Goal: Transaction & Acquisition: Purchase product/service

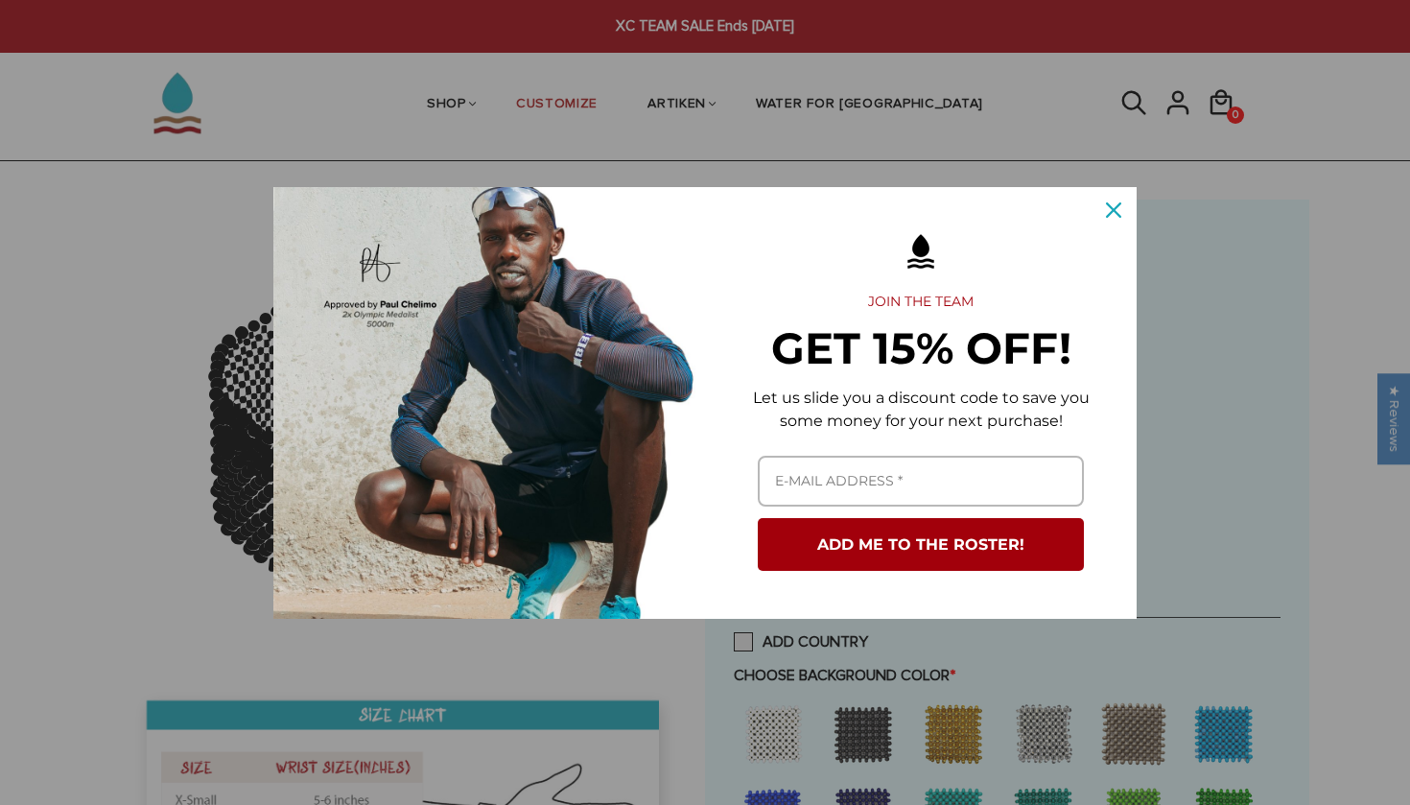
scroll to position [67, 0]
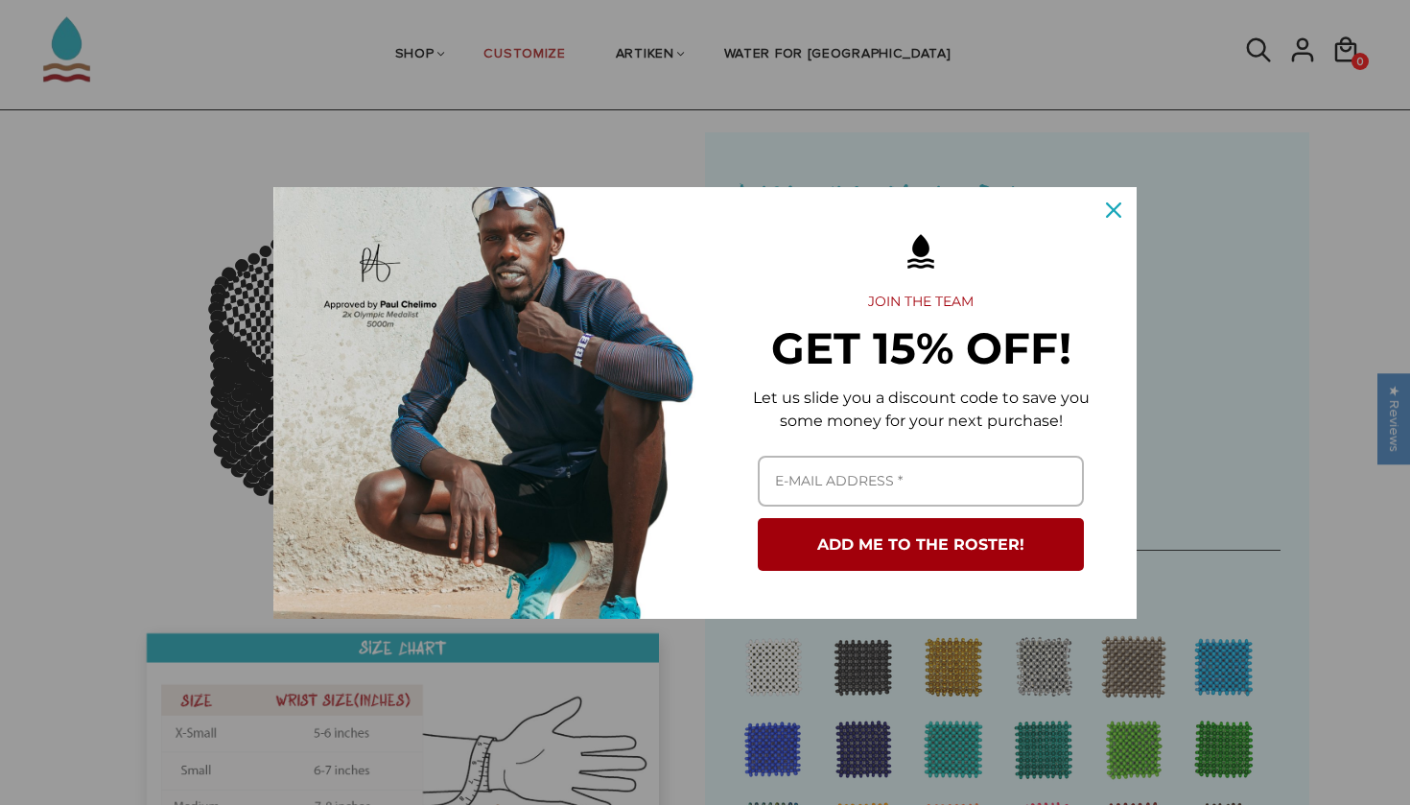
click at [1118, 211] on icon "close icon" at bounding box center [1113, 209] width 15 height 15
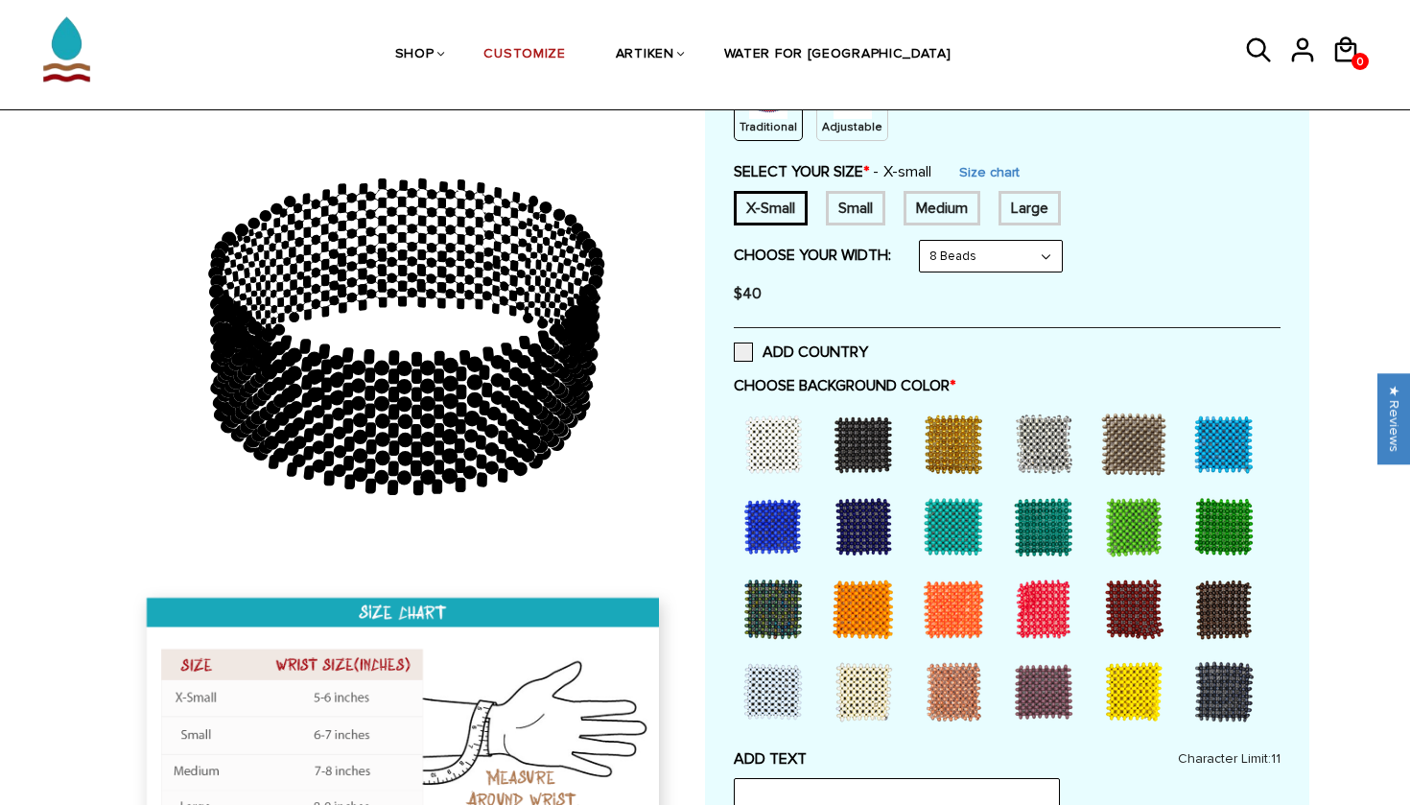
scroll to position [276, 0]
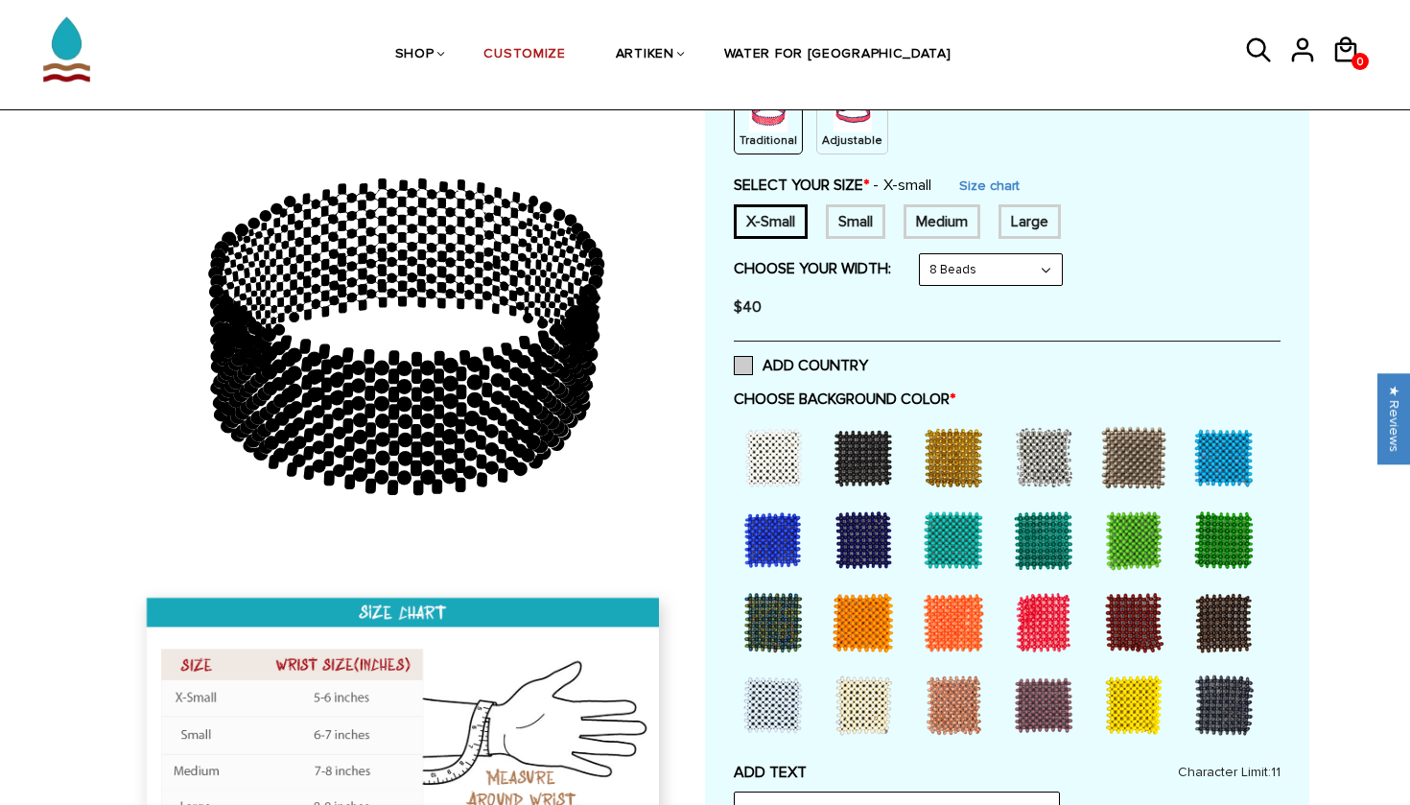
click at [742, 357] on span at bounding box center [743, 365] width 19 height 19
click at [868, 360] on input "ADD COUNTRY" at bounding box center [868, 360] width 0 height 0
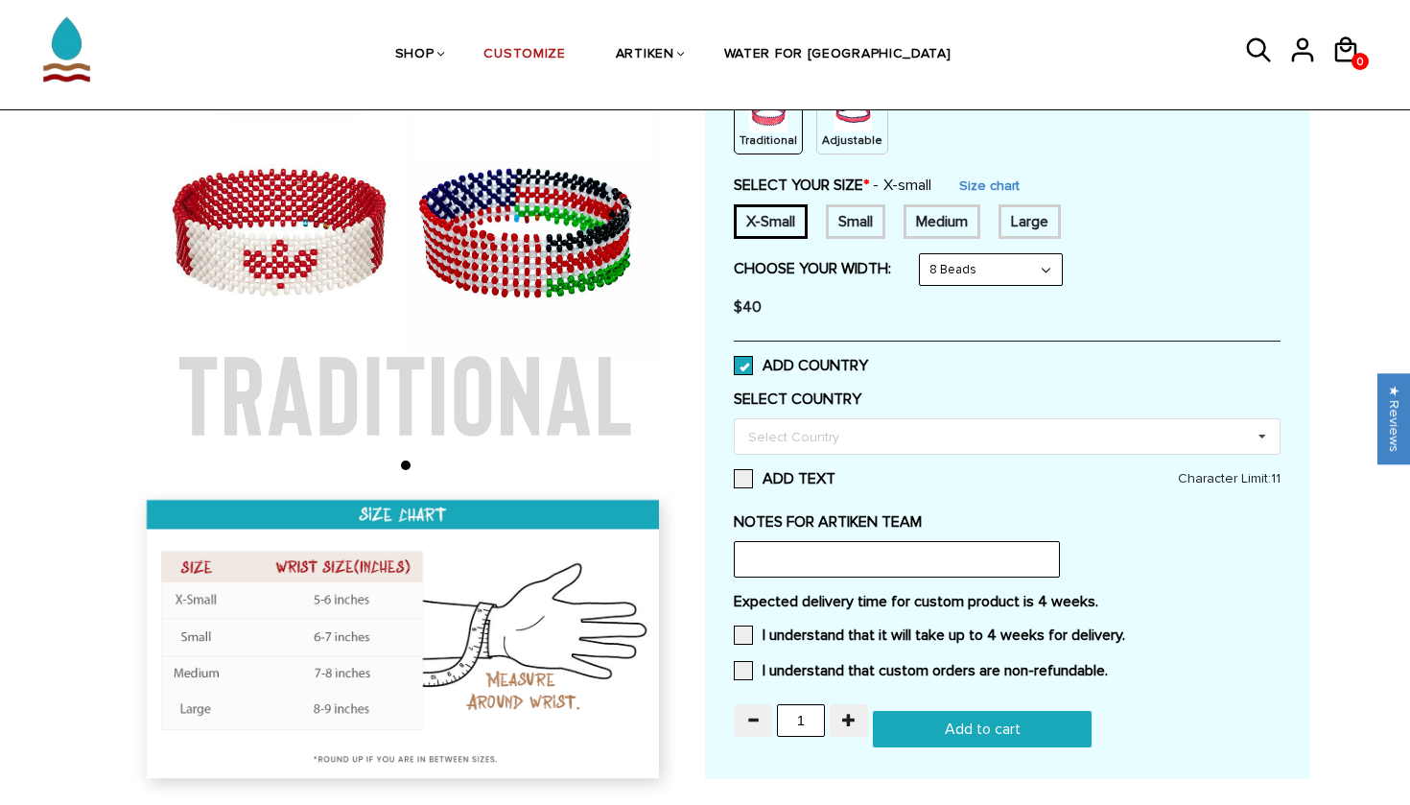
click at [747, 358] on span at bounding box center [743, 365] width 19 height 19
click at [868, 360] on input "ADD COUNTRY" at bounding box center [868, 360] width 0 height 0
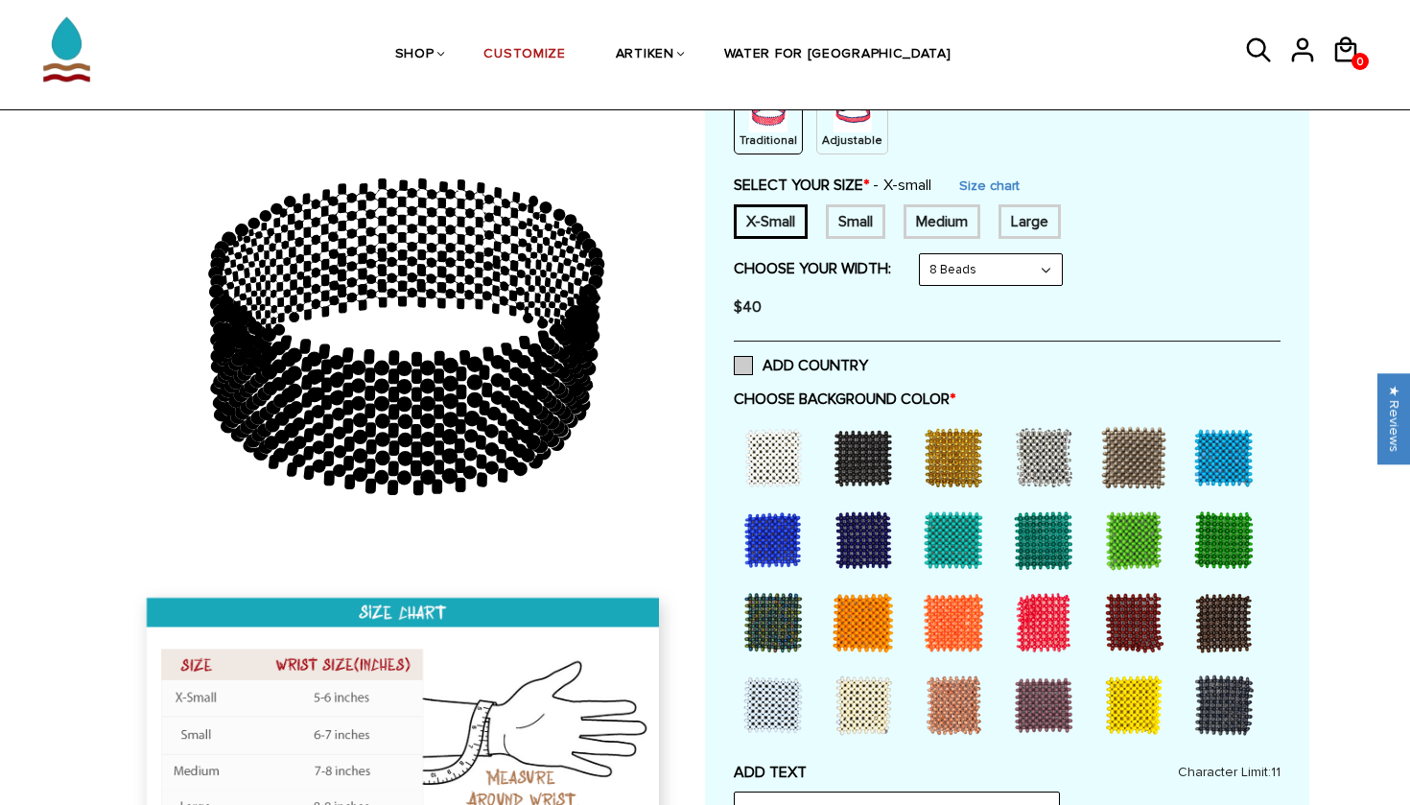
click at [748, 361] on span at bounding box center [743, 365] width 19 height 19
click at [868, 360] on input "ADD COUNTRY" at bounding box center [868, 360] width 0 height 0
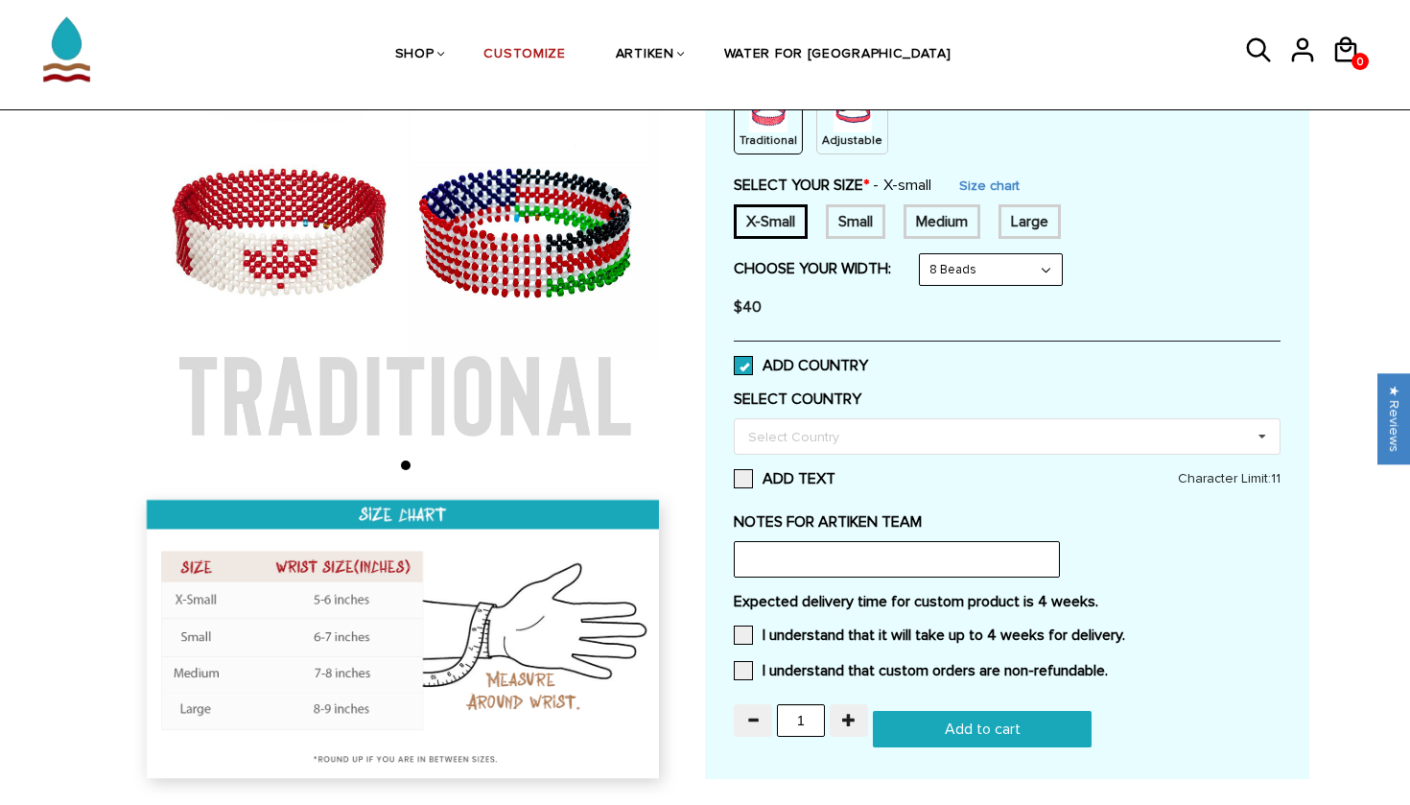
click at [752, 370] on span at bounding box center [743, 365] width 19 height 19
click at [868, 360] on input "ADD COUNTRY" at bounding box center [868, 360] width 0 height 0
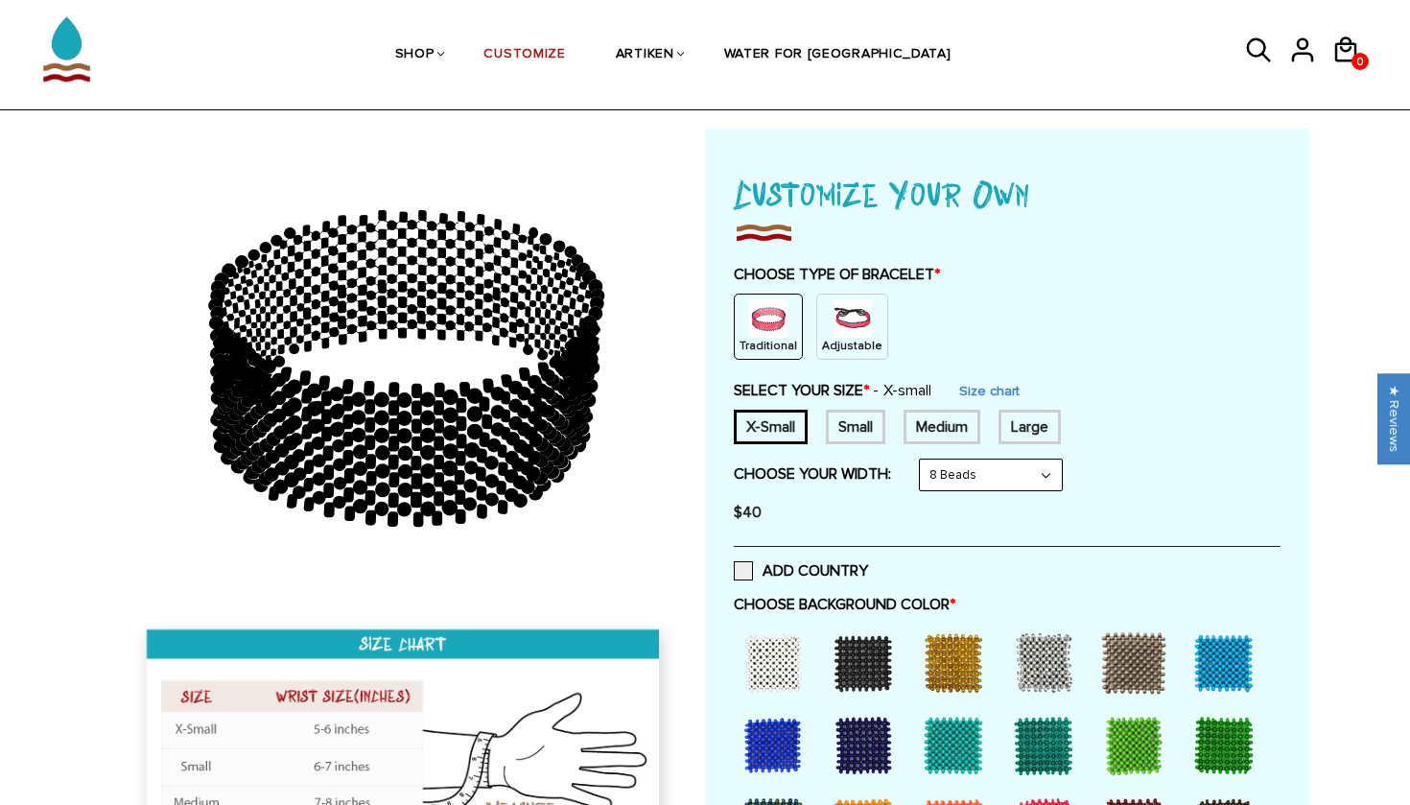
scroll to position [69, 0]
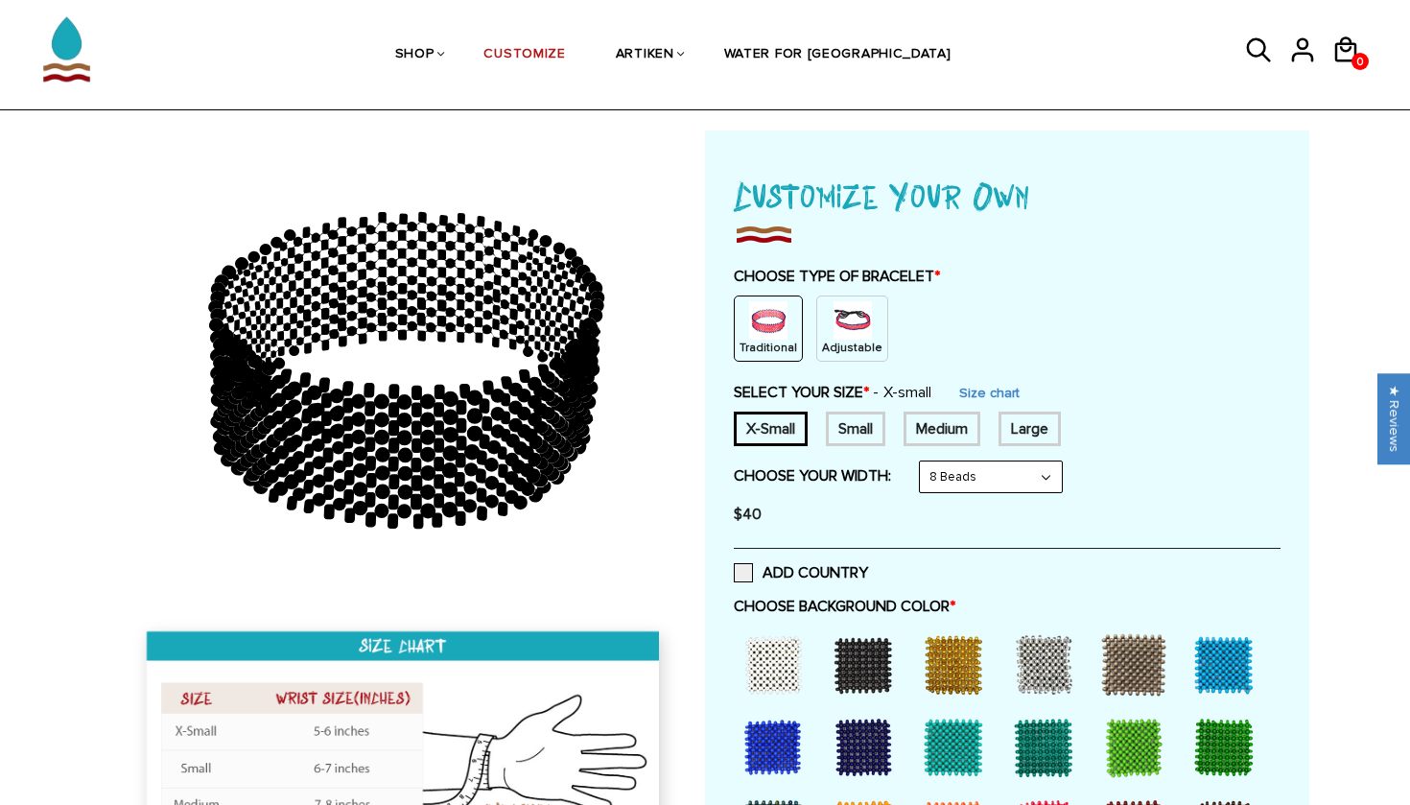
click at [856, 339] on p "Adjustable" at bounding box center [852, 347] width 60 height 16
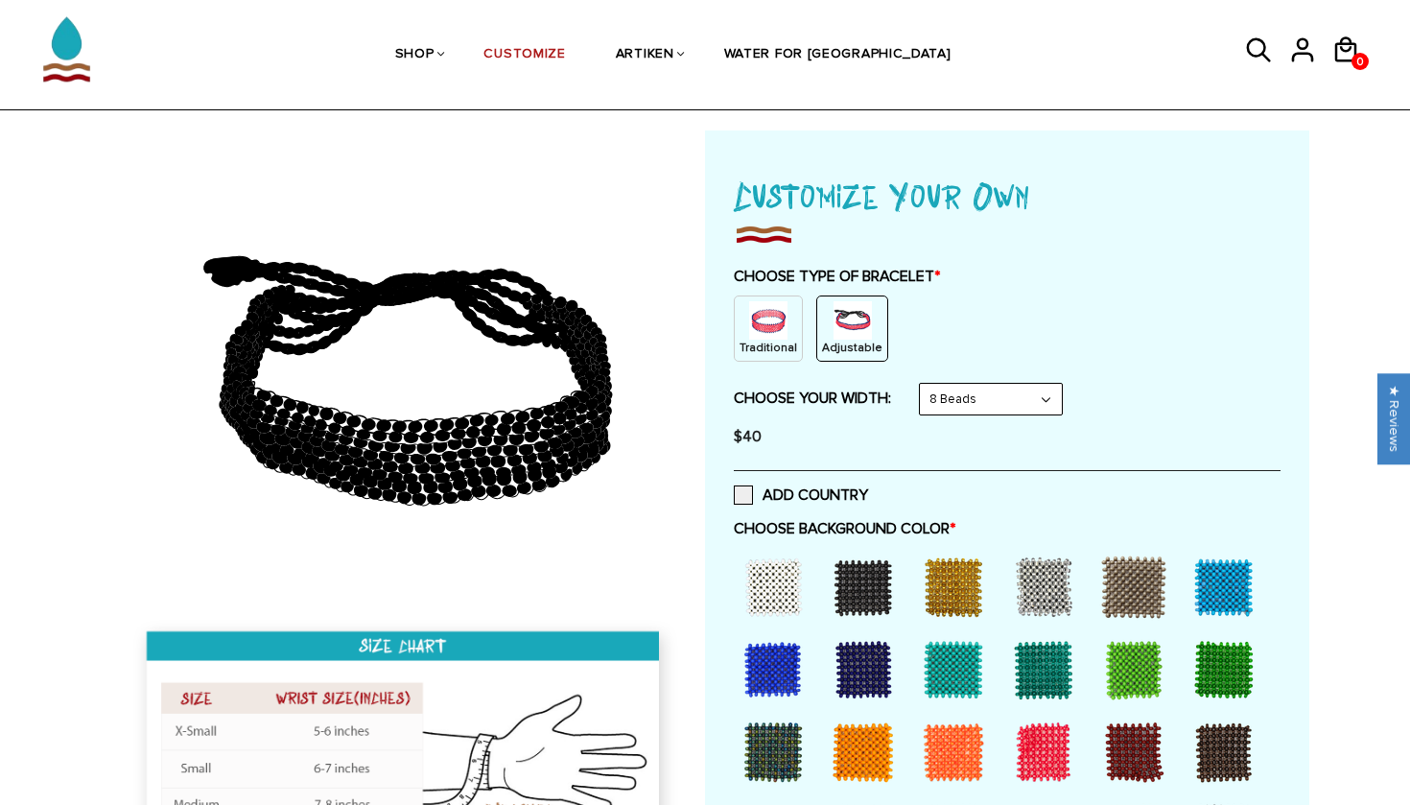
click at [760, 312] on img at bounding box center [768, 320] width 38 height 38
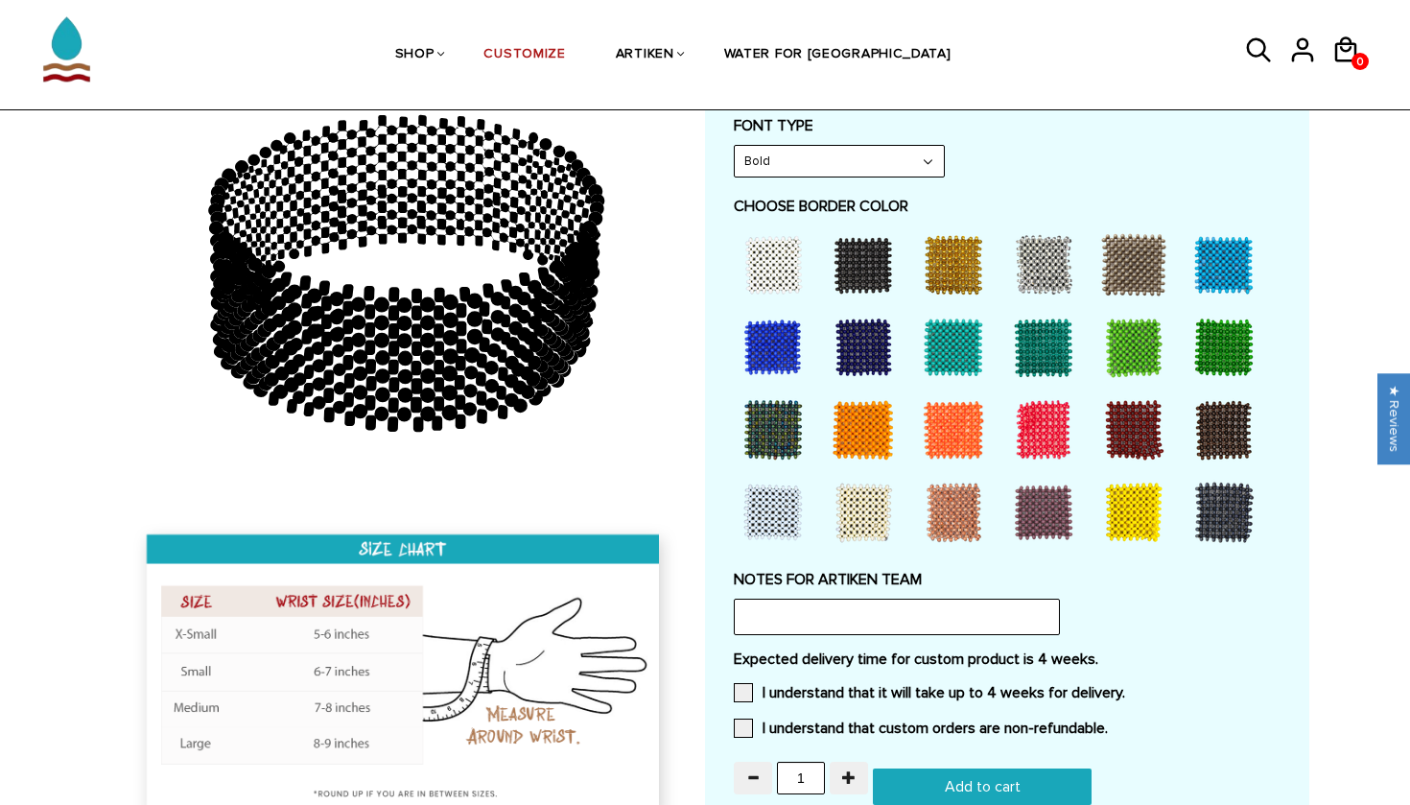
scroll to position [998, 0]
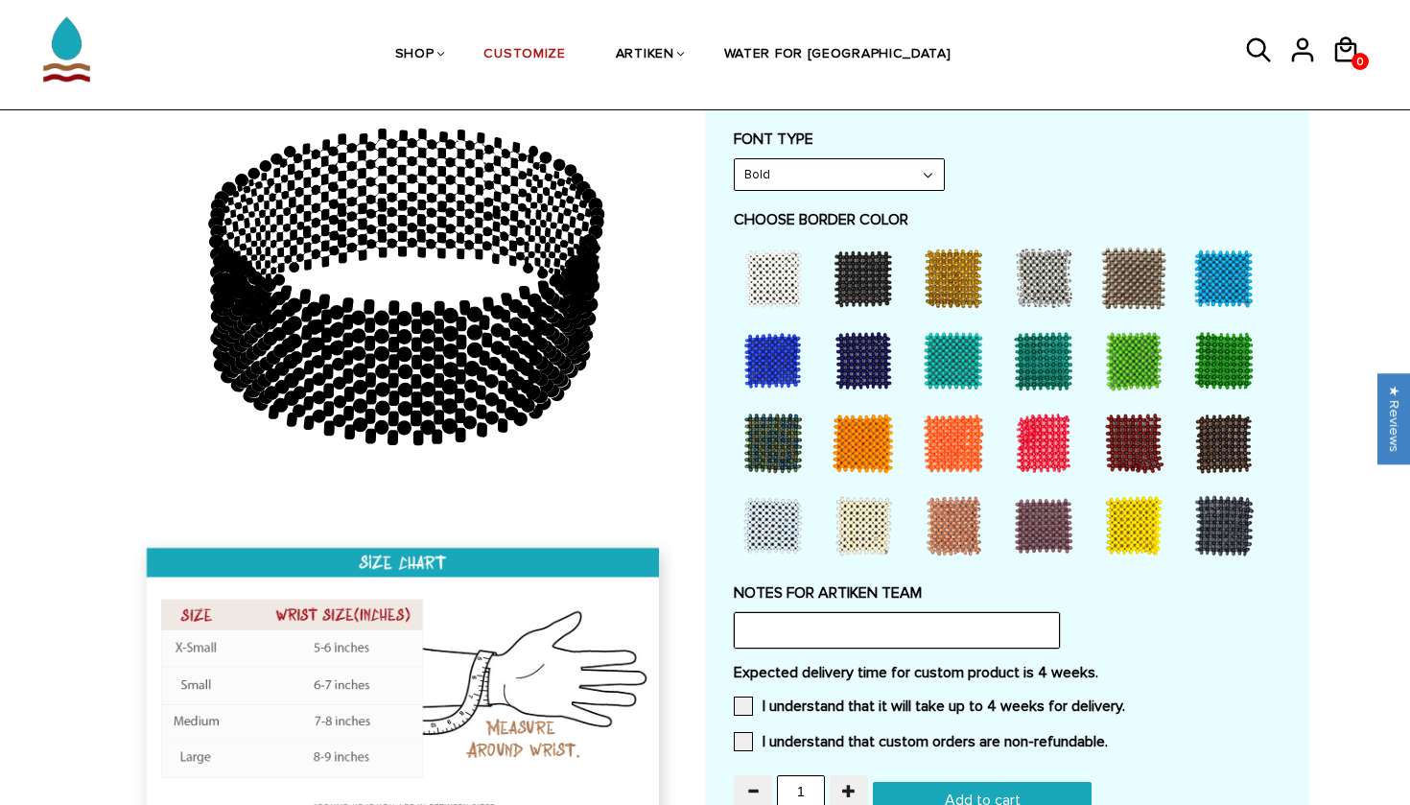
click at [861, 612] on input "text" at bounding box center [897, 630] width 326 height 36
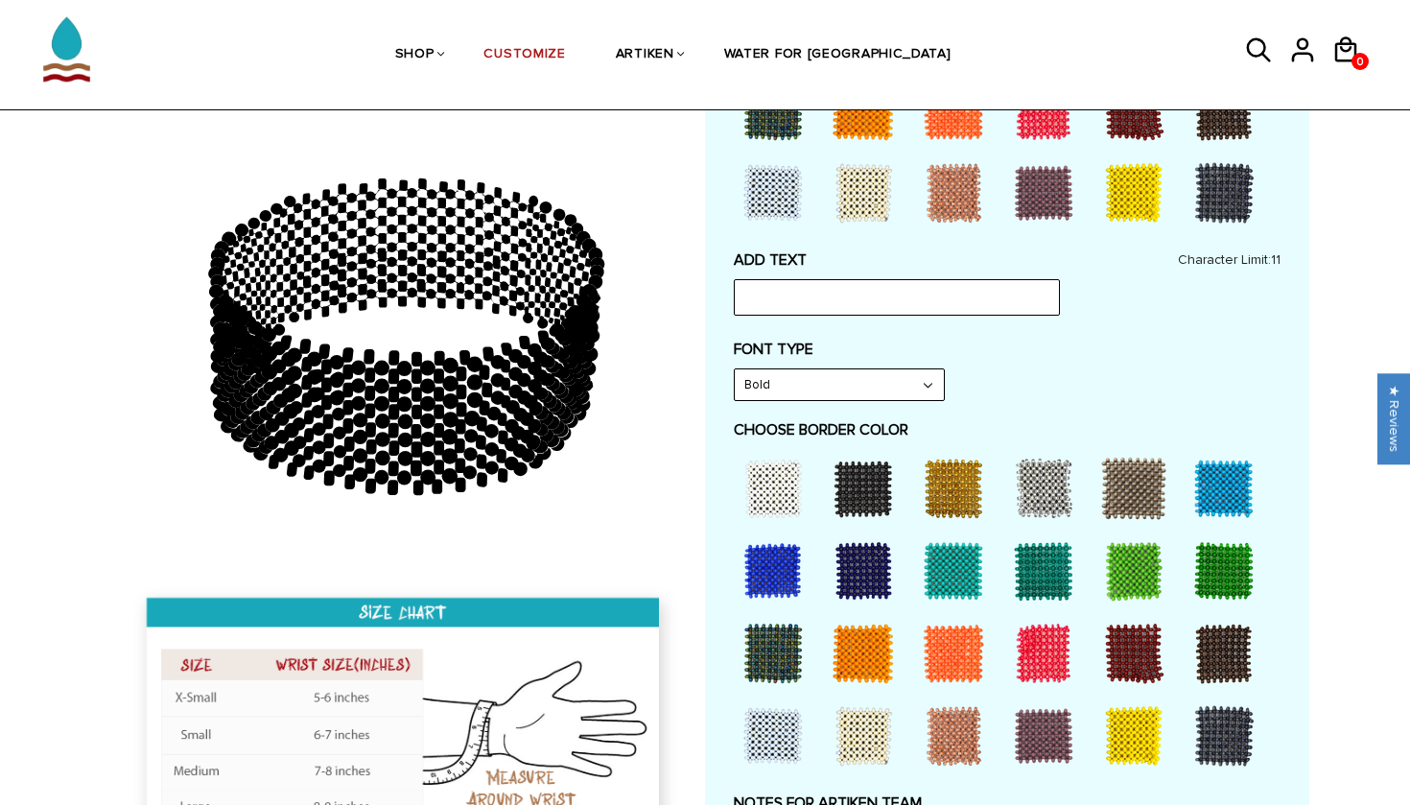
scroll to position [770, 0]
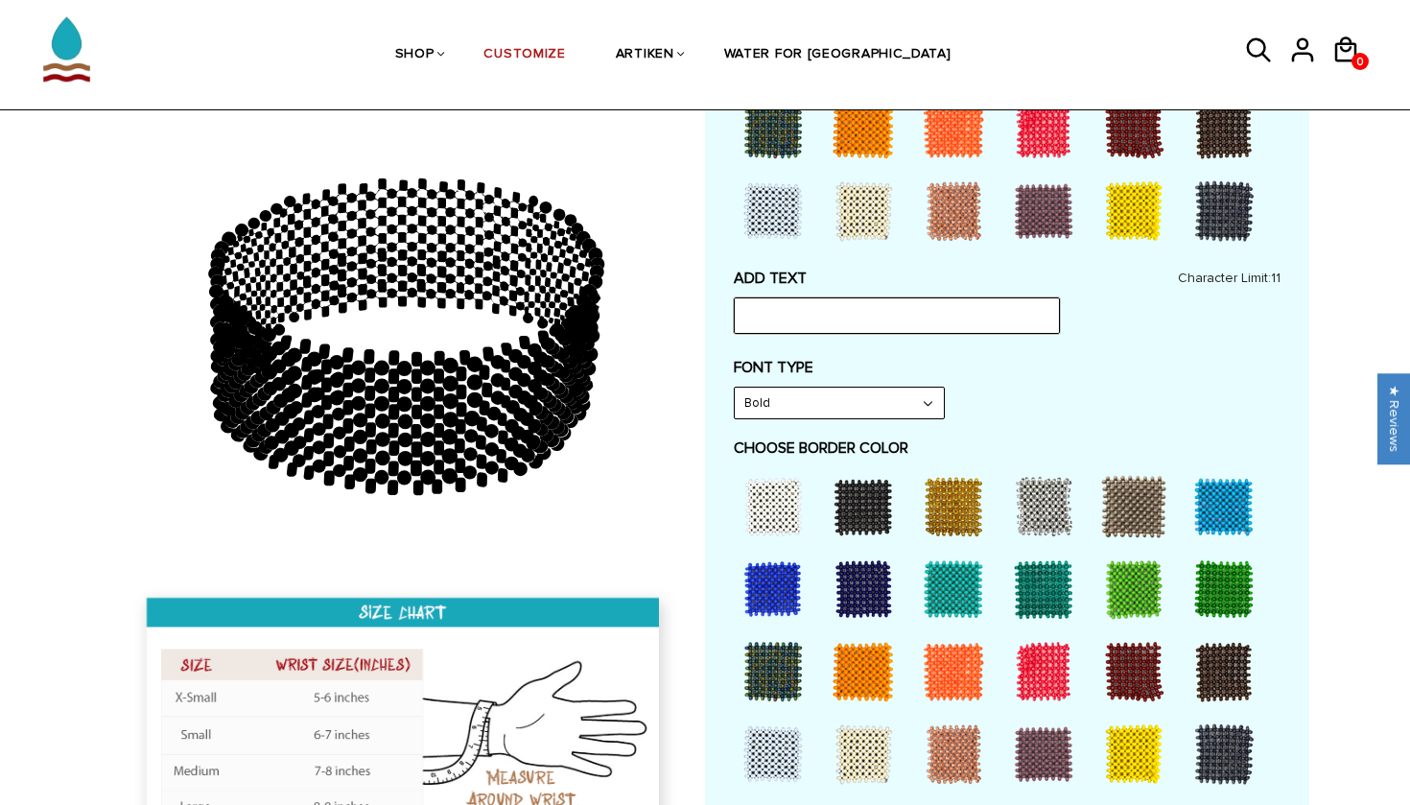
click at [835, 303] on input "text" at bounding box center [897, 315] width 326 height 36
type input "NAU"
click at [938, 481] on div at bounding box center [953, 506] width 77 height 77
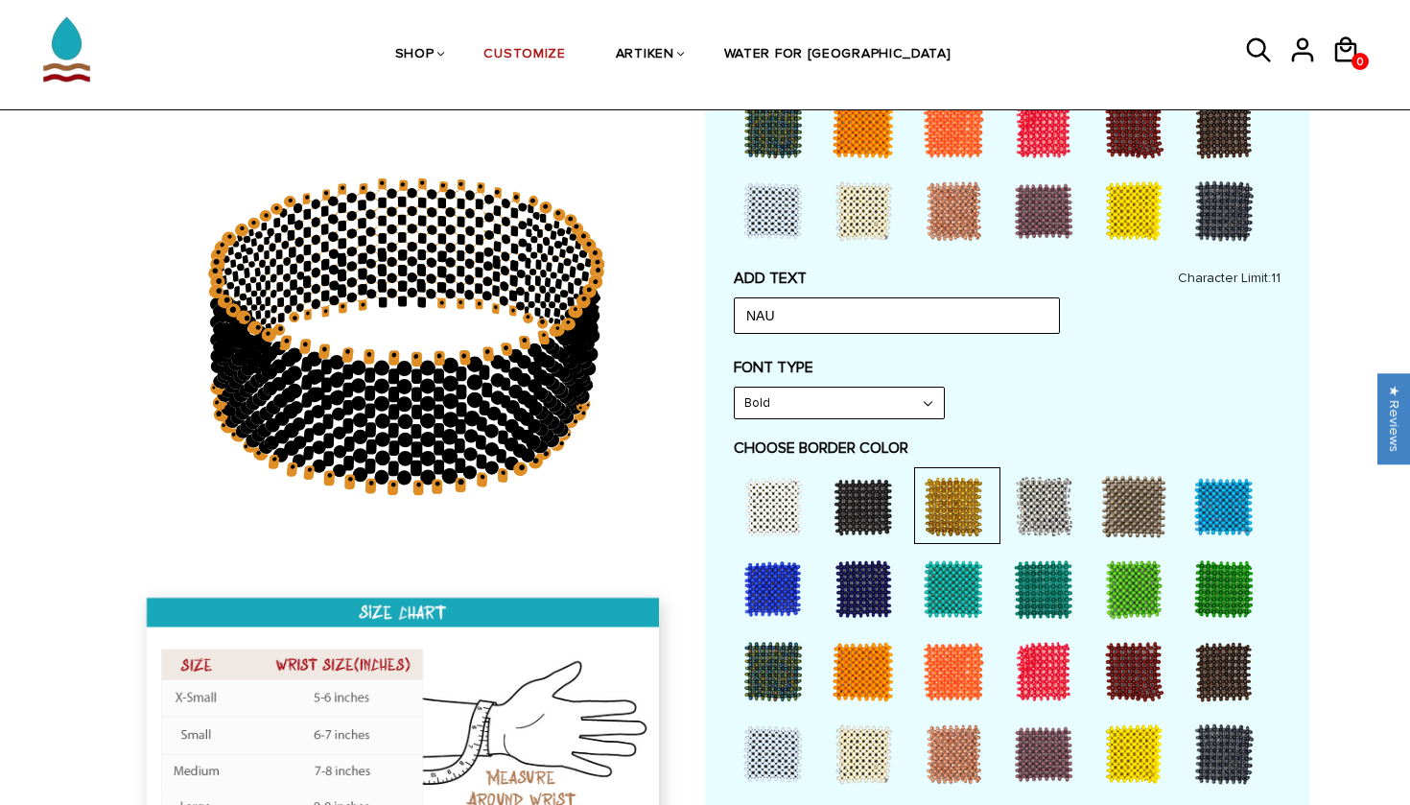
scroll to position [759, 0]
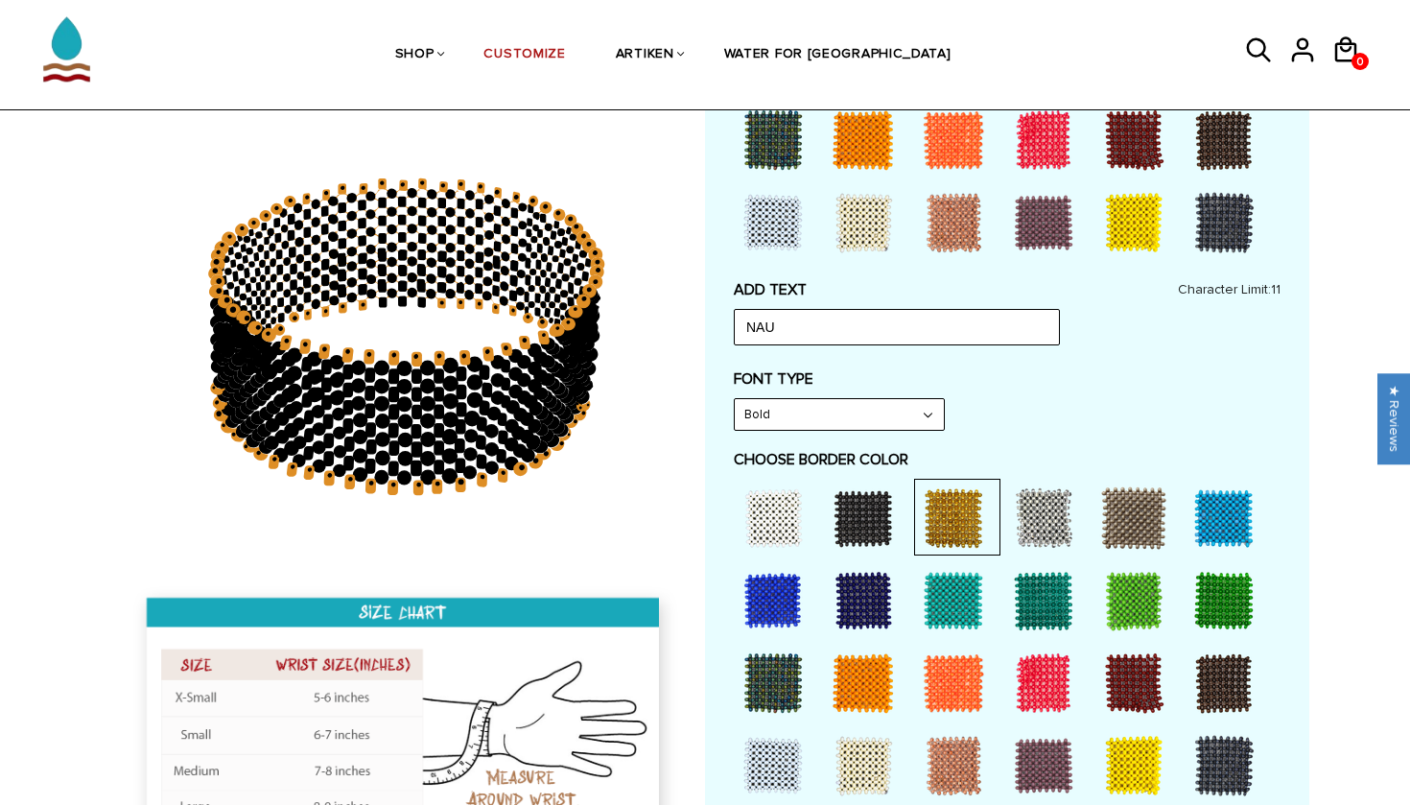
click at [787, 488] on div at bounding box center [773, 517] width 77 height 77
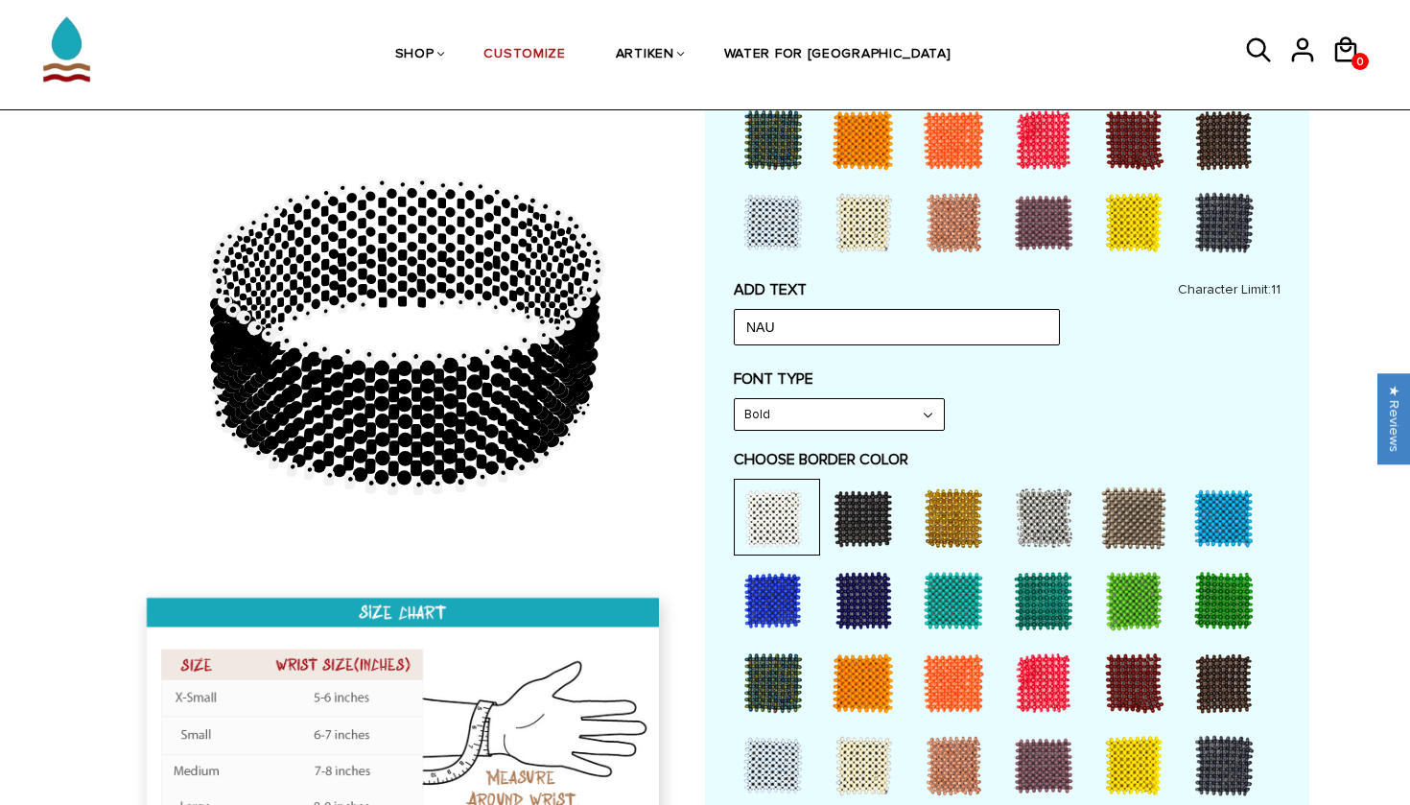
scroll to position [853, 0]
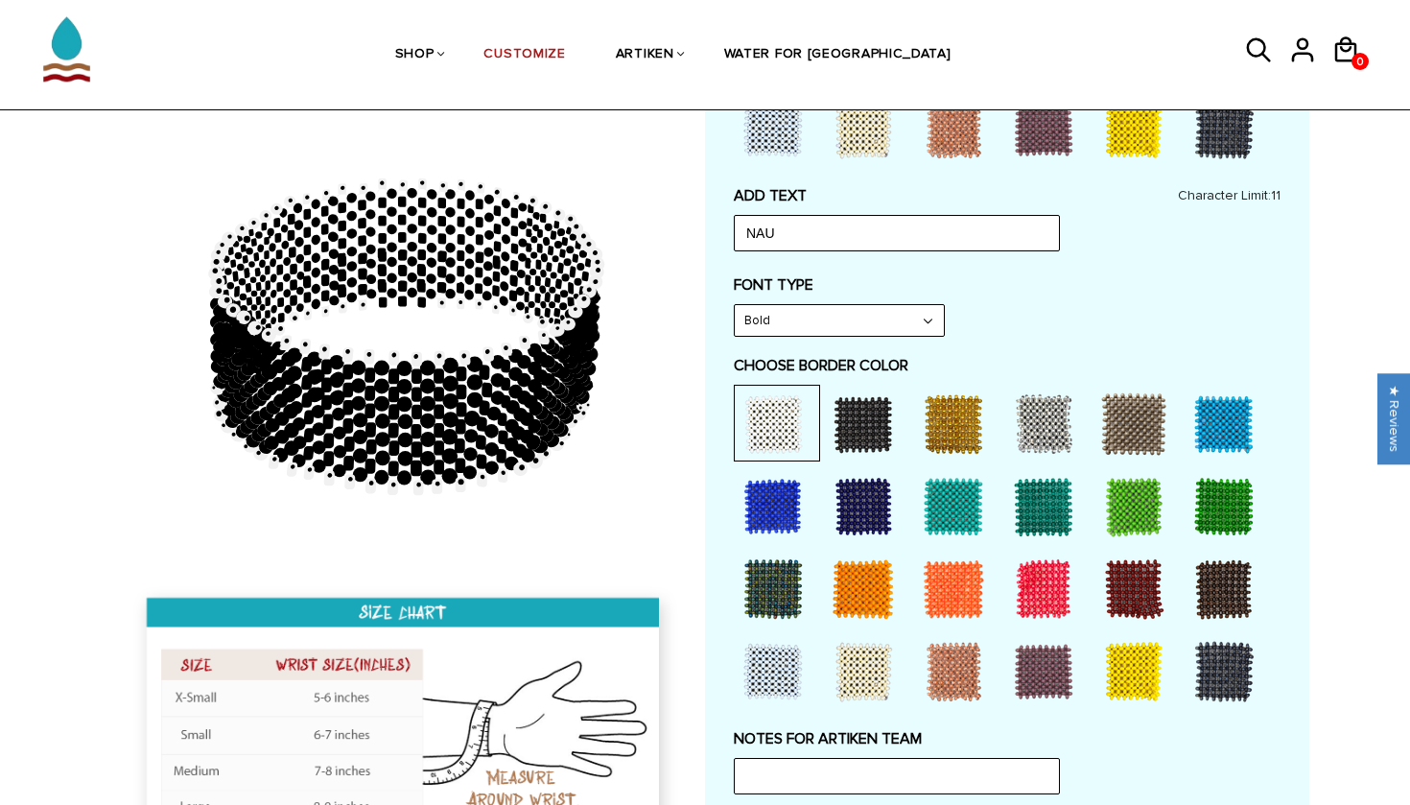
click at [944, 421] on div at bounding box center [953, 424] width 77 height 77
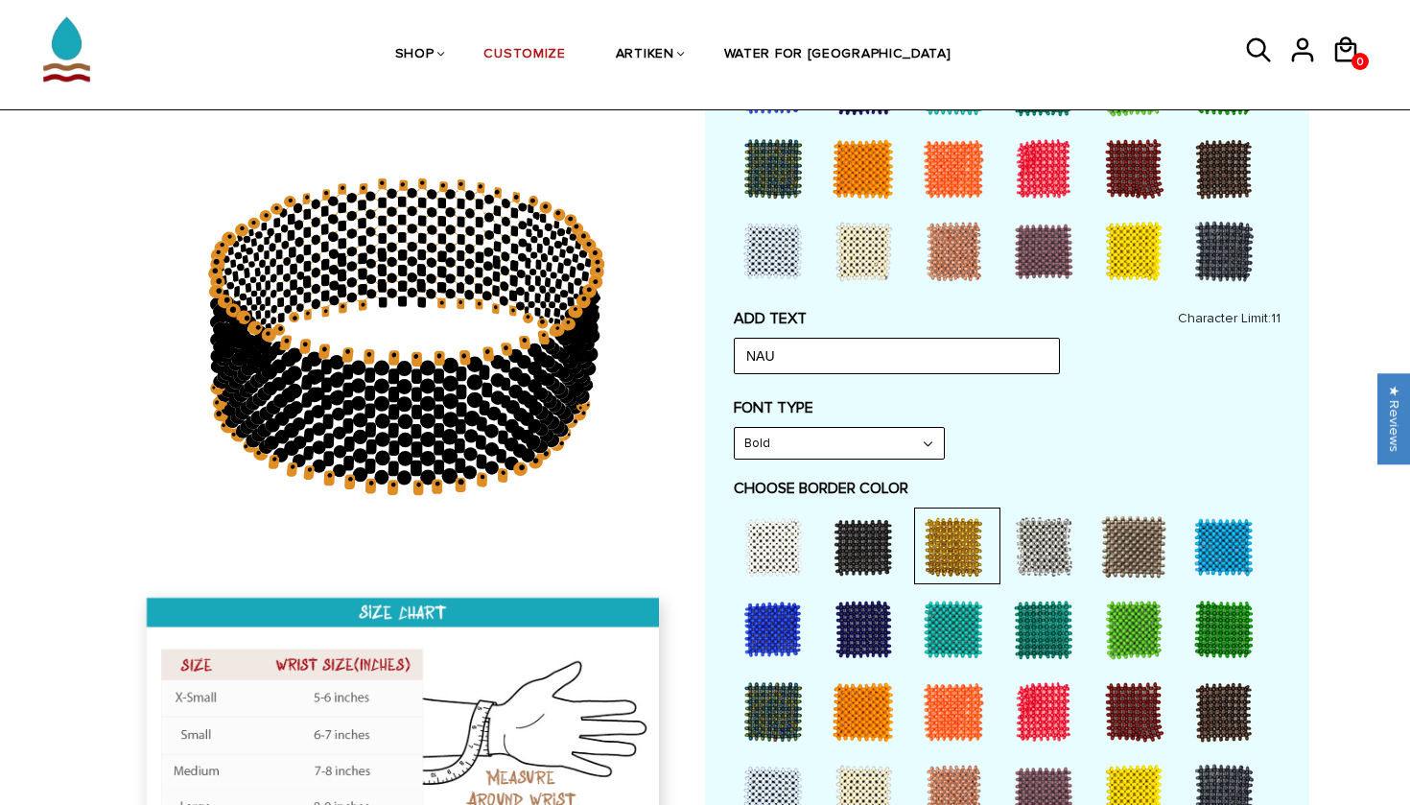
scroll to position [549, 0]
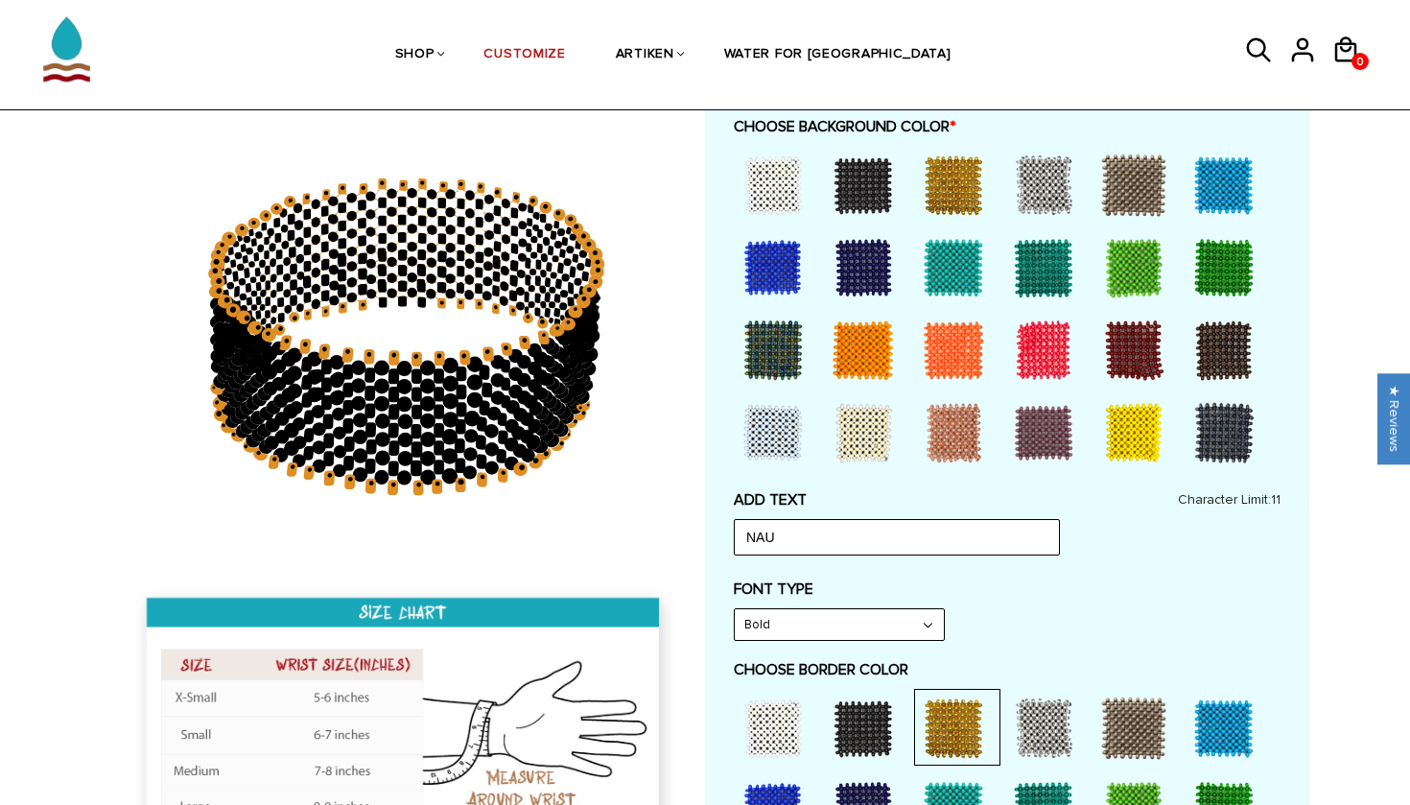
click at [748, 249] on div at bounding box center [773, 267] width 77 height 77
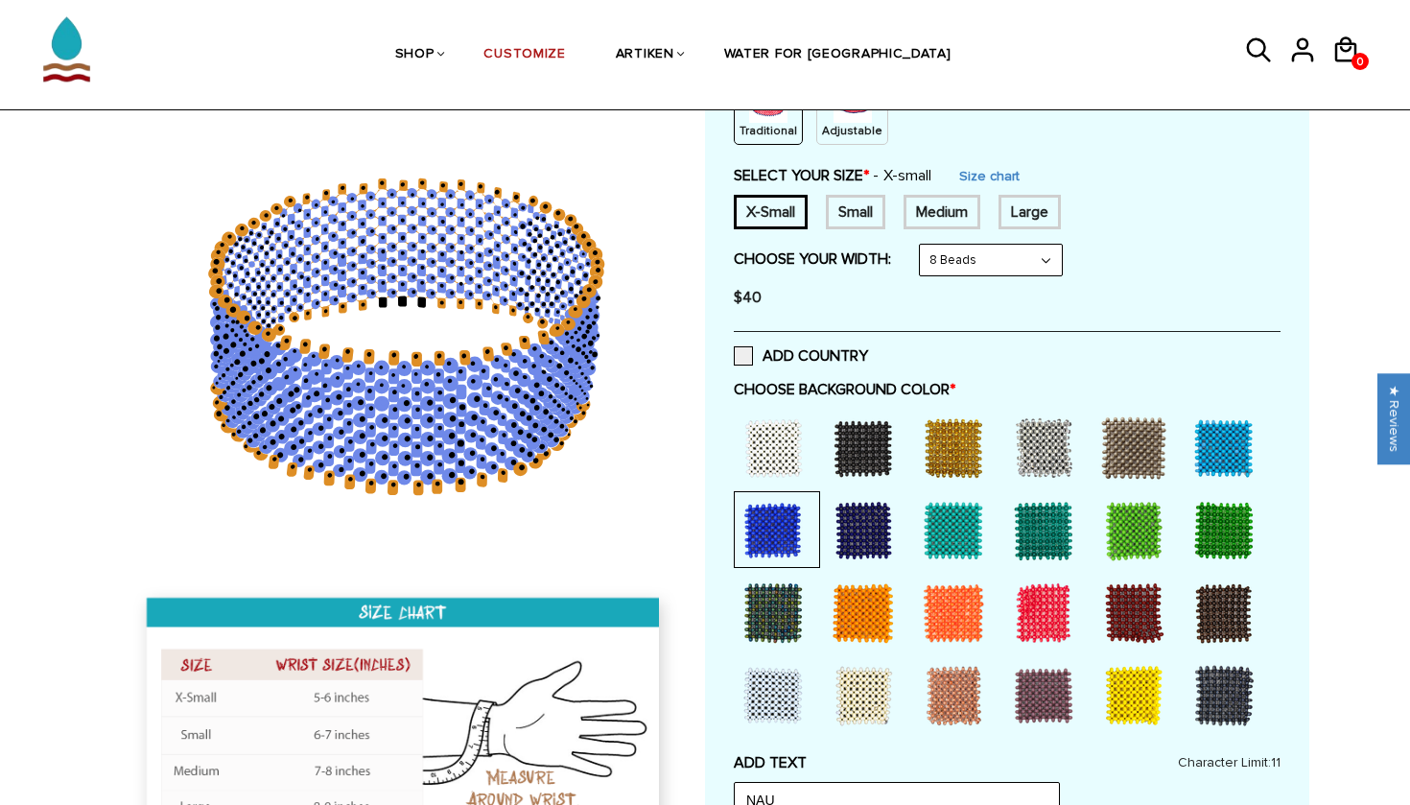
scroll to position [287, 0]
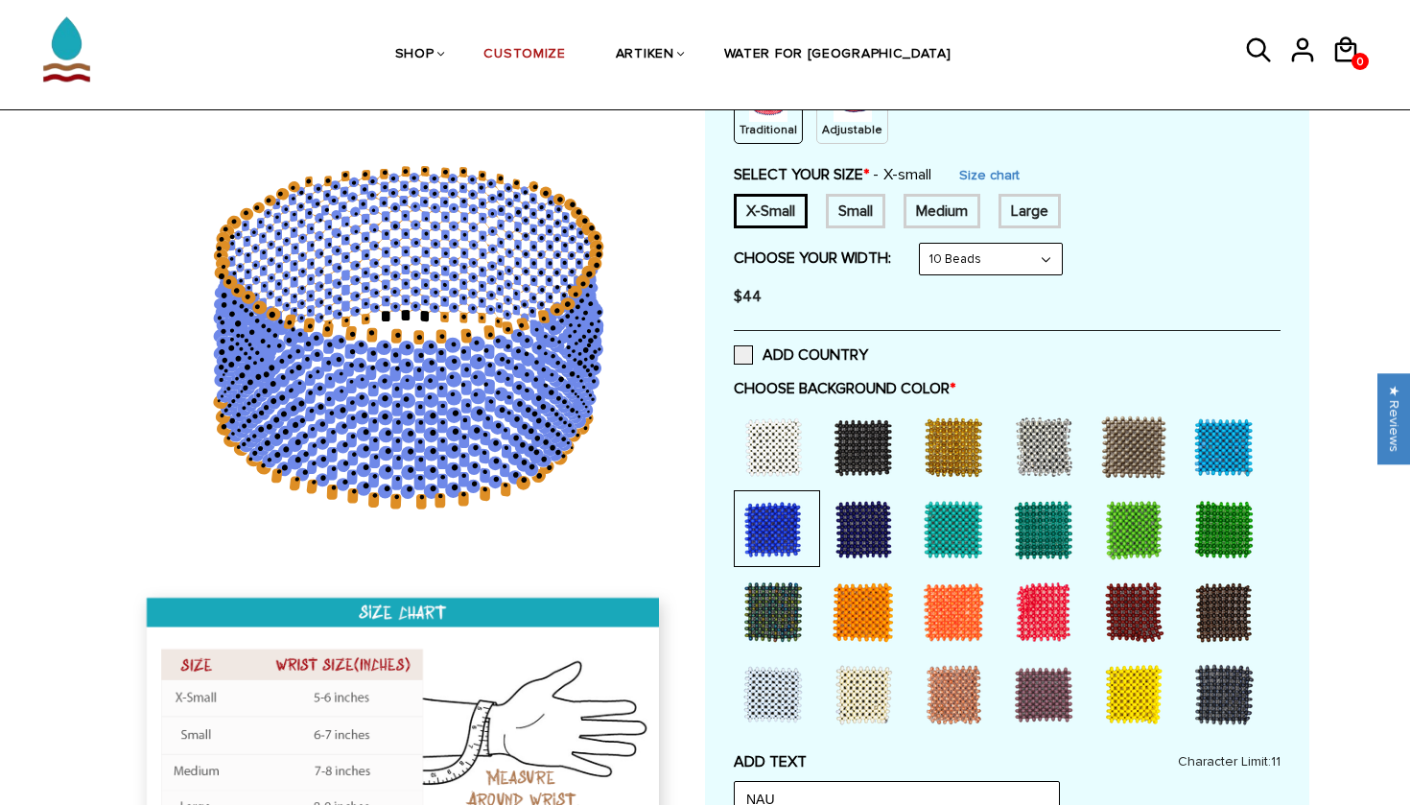
click at [1003, 235] on form "Traditional / X-Small / 8 Beads Traditional / X-Small / 6 Beads Traditional / X…" at bounding box center [1007, 240] width 547 height 151
select select "6-beads"
